Goal: Navigation & Orientation: Find specific page/section

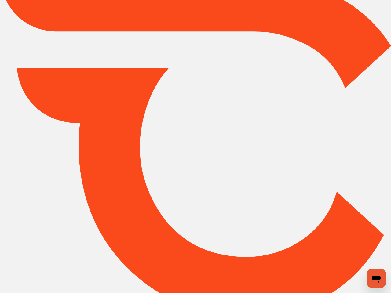
click at [195, 146] on img at bounding box center [195, 147] width 23 height 20
